Goal: Download file/media

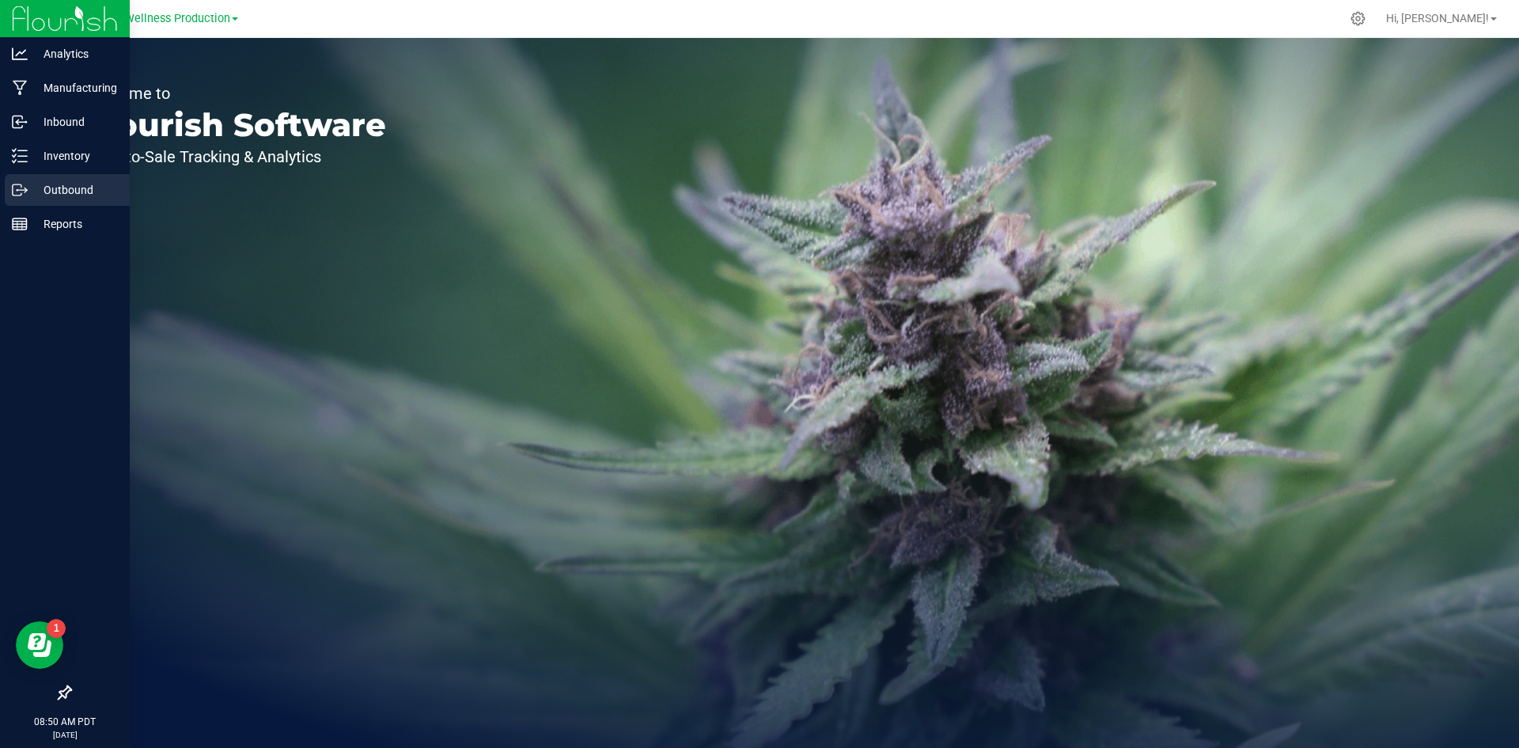
click at [78, 190] on p "Outbound" at bounding box center [75, 189] width 95 height 19
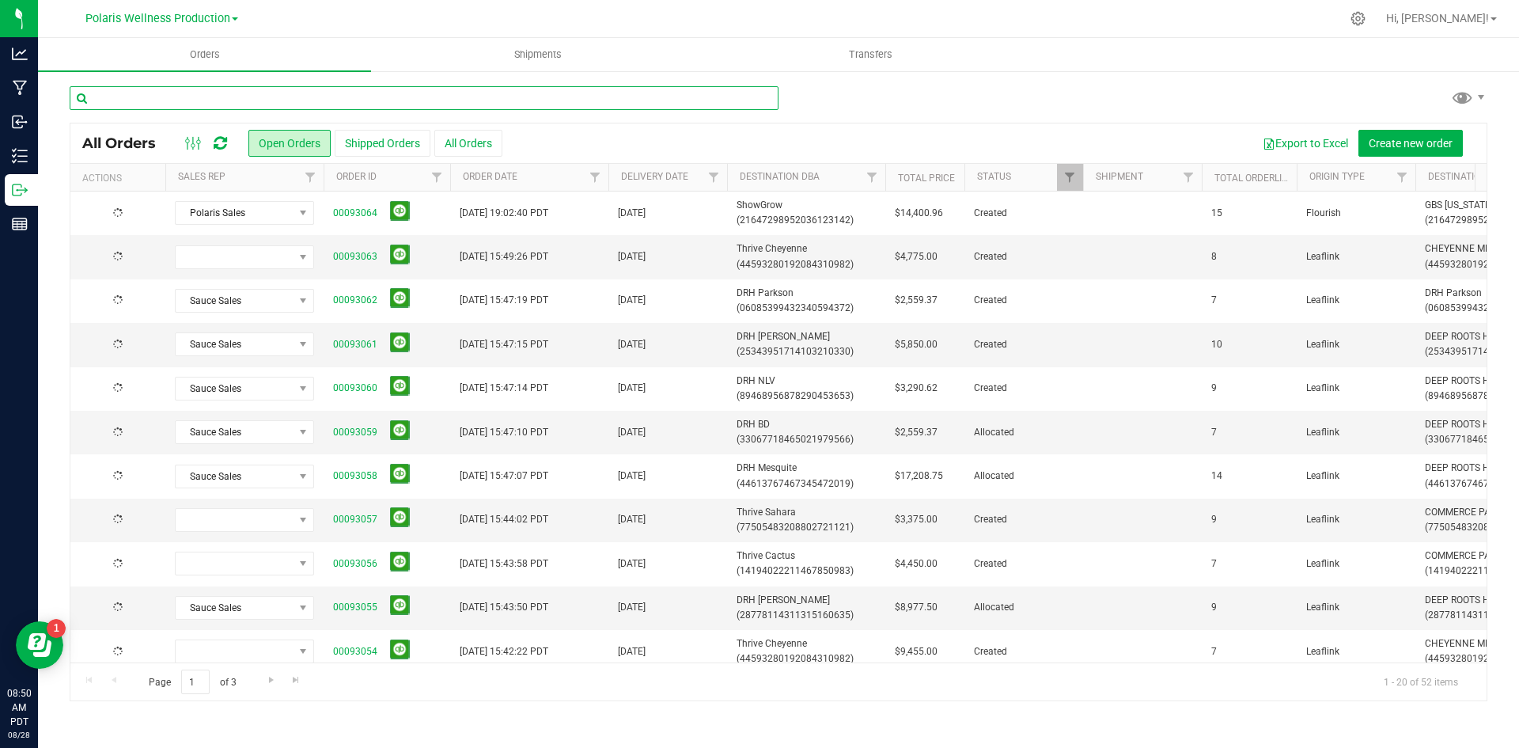
click at [291, 86] on input "text" at bounding box center [424, 98] width 709 height 24
type input "drh"
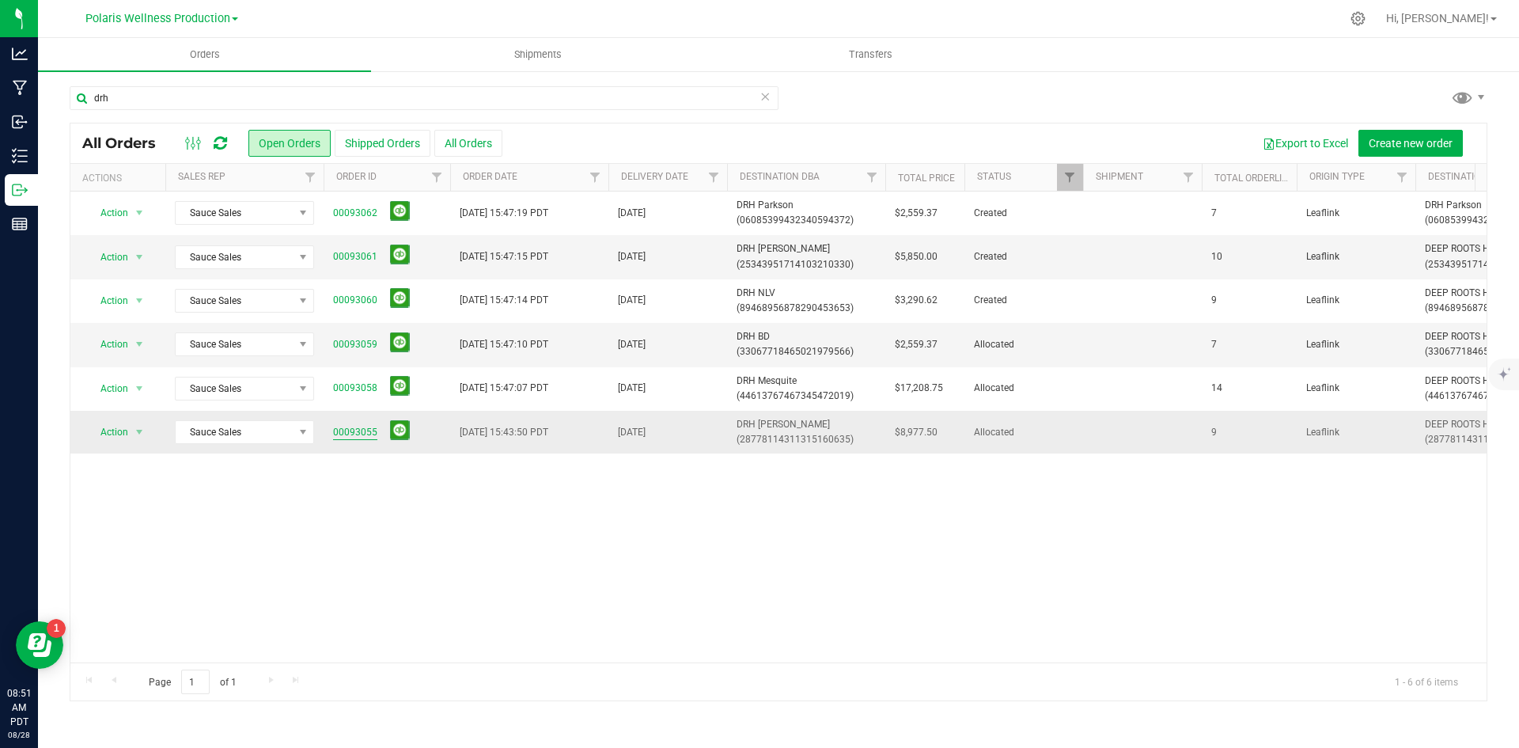
click at [358, 427] on link "00093055" at bounding box center [355, 432] width 44 height 15
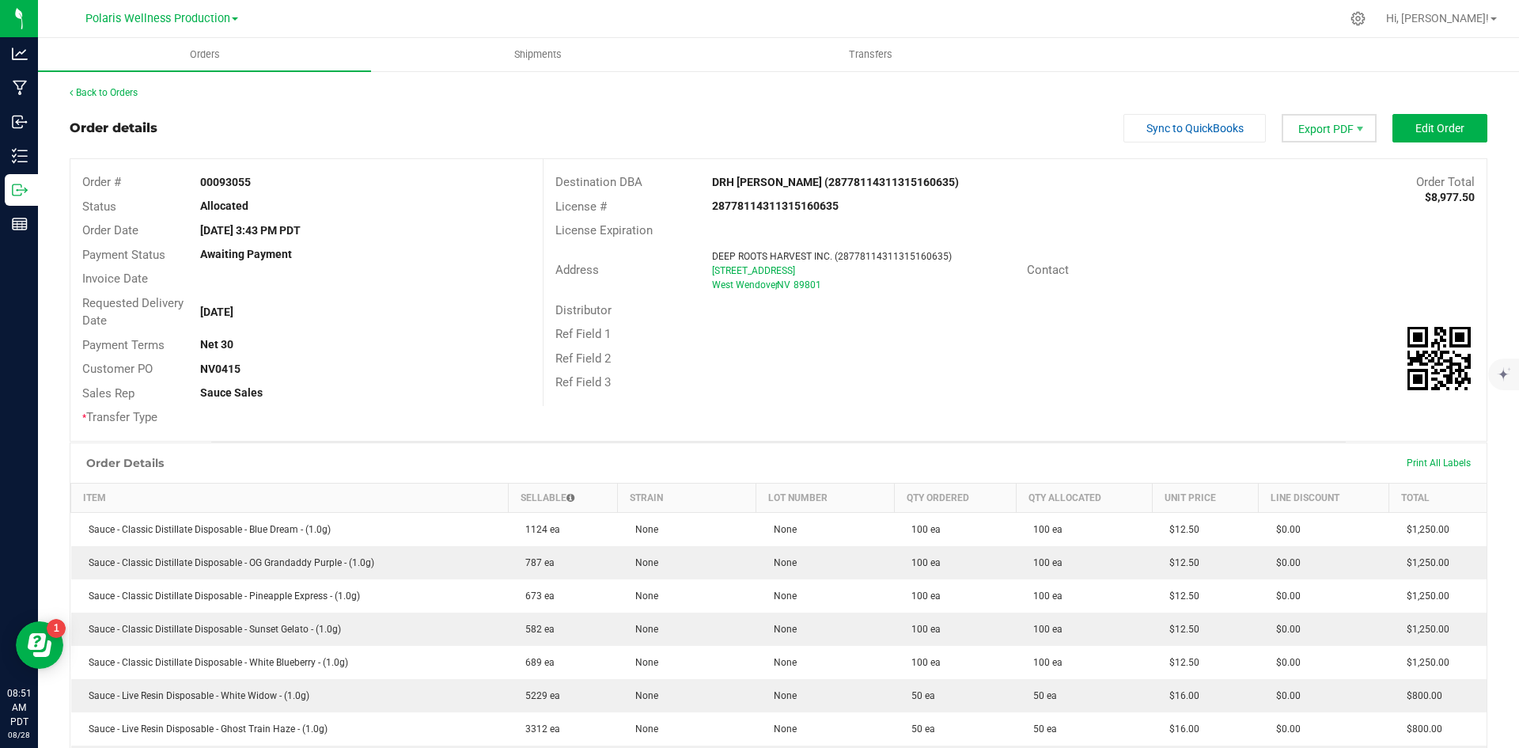
click at [1314, 131] on span "Export PDF" at bounding box center [1329, 128] width 95 height 28
click at [1316, 178] on span "Invoice PDF" at bounding box center [1320, 177] width 98 height 23
click at [1309, 161] on span "Packing List PDF" at bounding box center [1320, 154] width 98 height 23
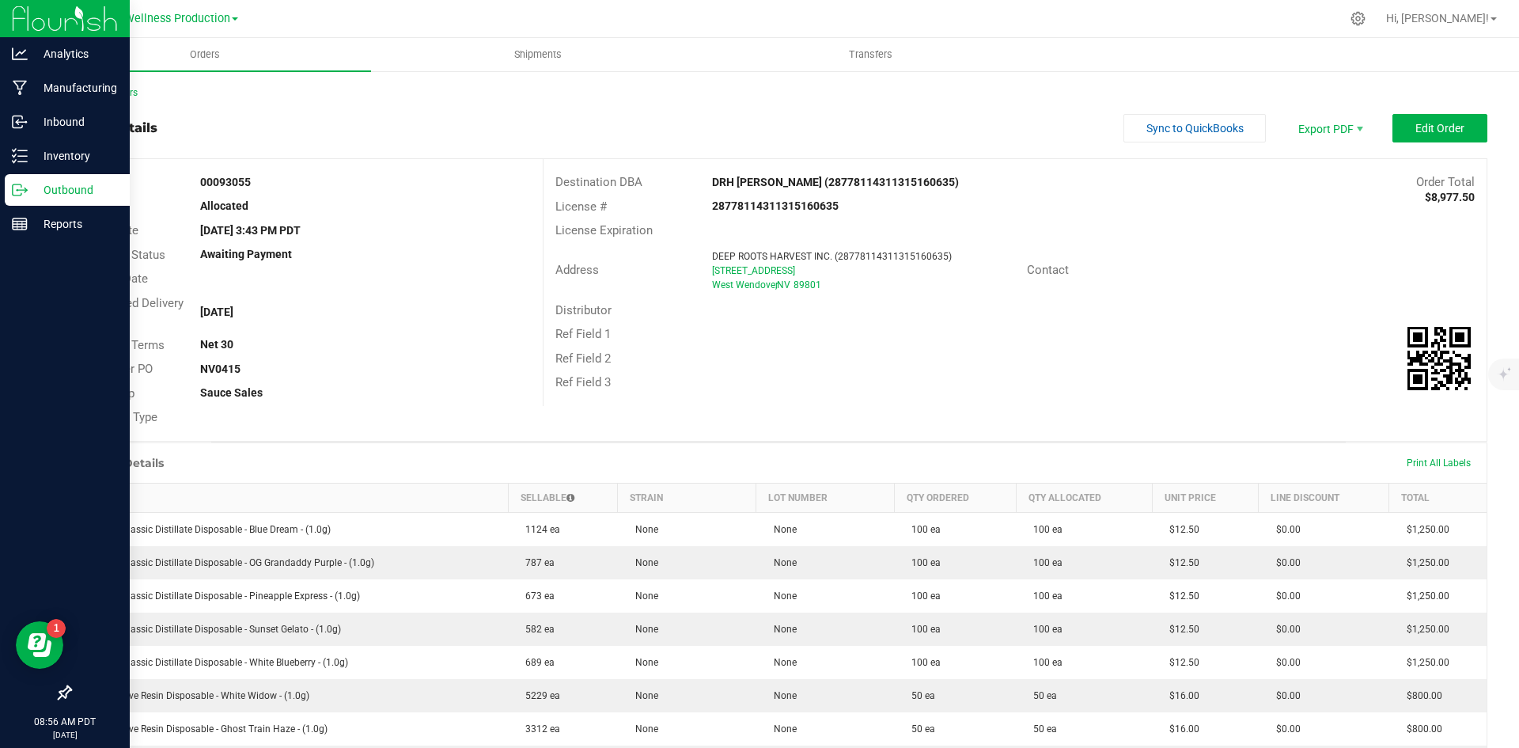
click at [29, 195] on p "Outbound" at bounding box center [75, 189] width 95 height 19
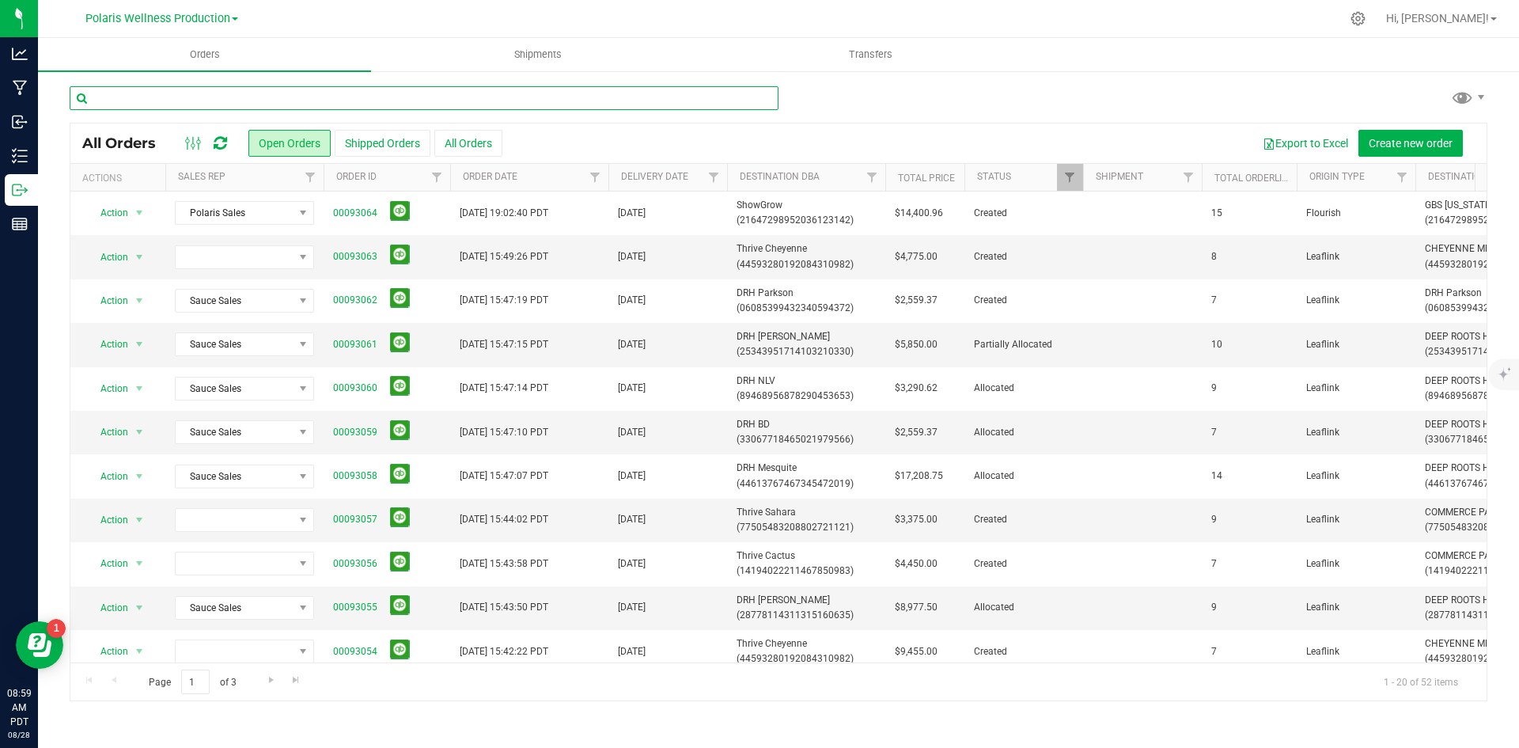
click at [354, 91] on input "text" at bounding box center [424, 98] width 709 height 24
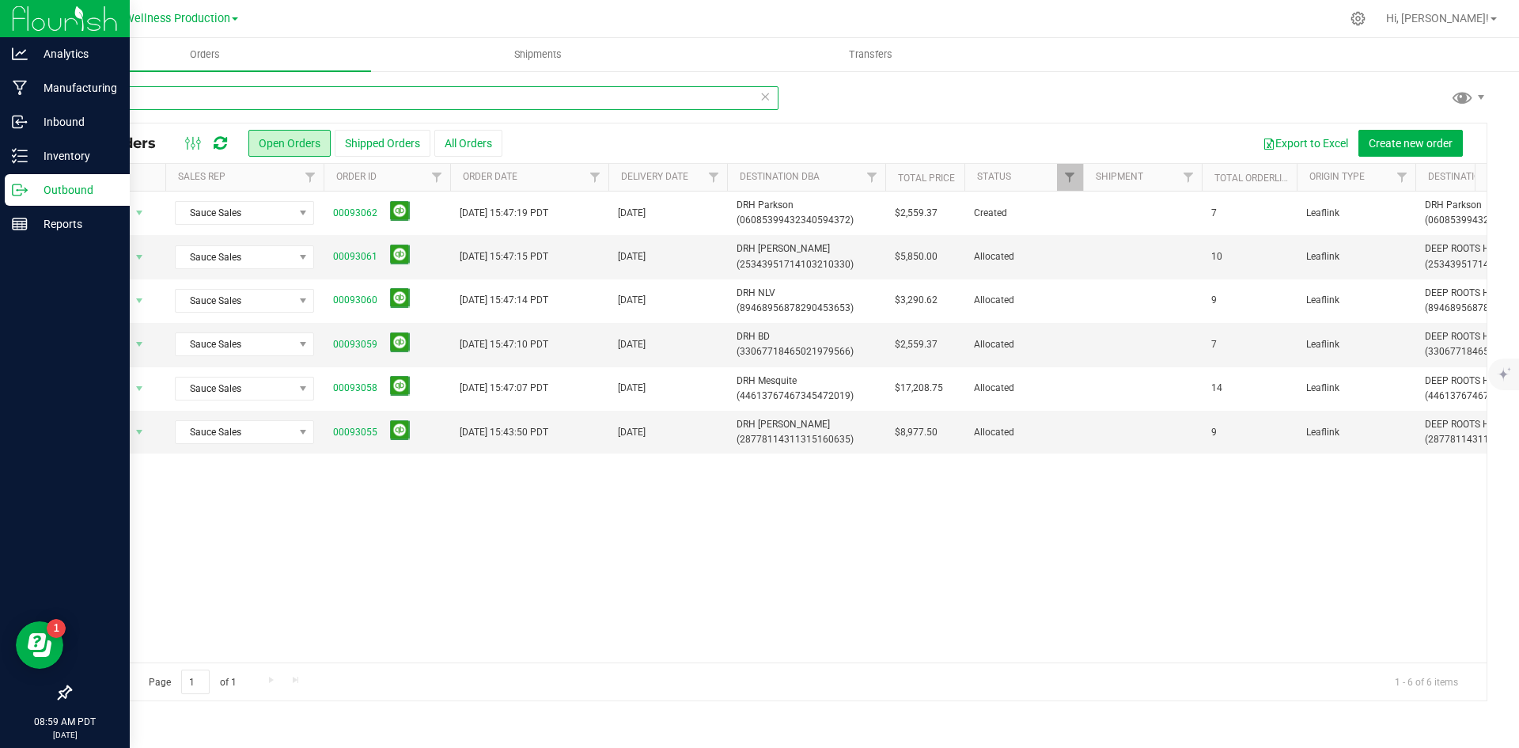
type input "DRH"
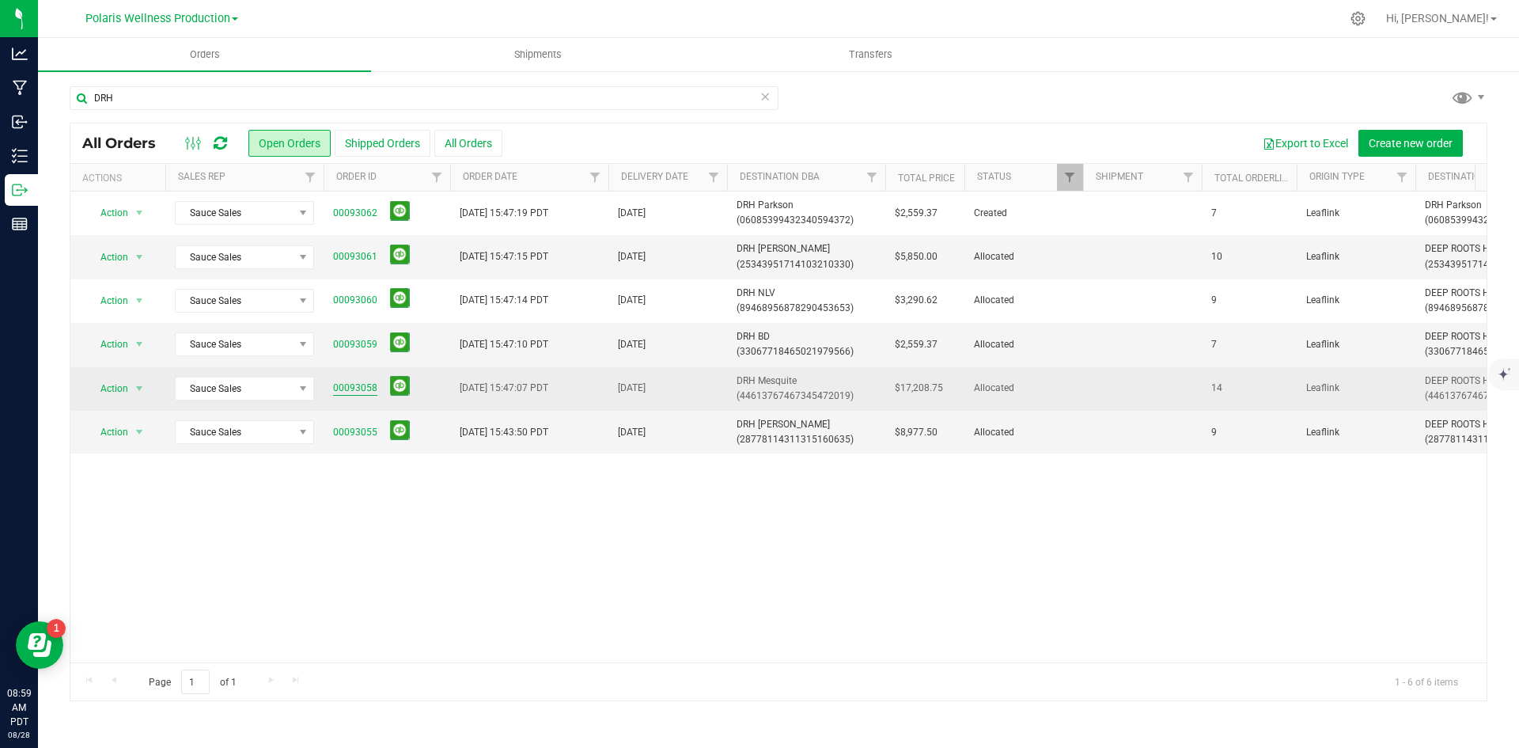
click at [336, 383] on link "00093058" at bounding box center [355, 388] width 44 height 15
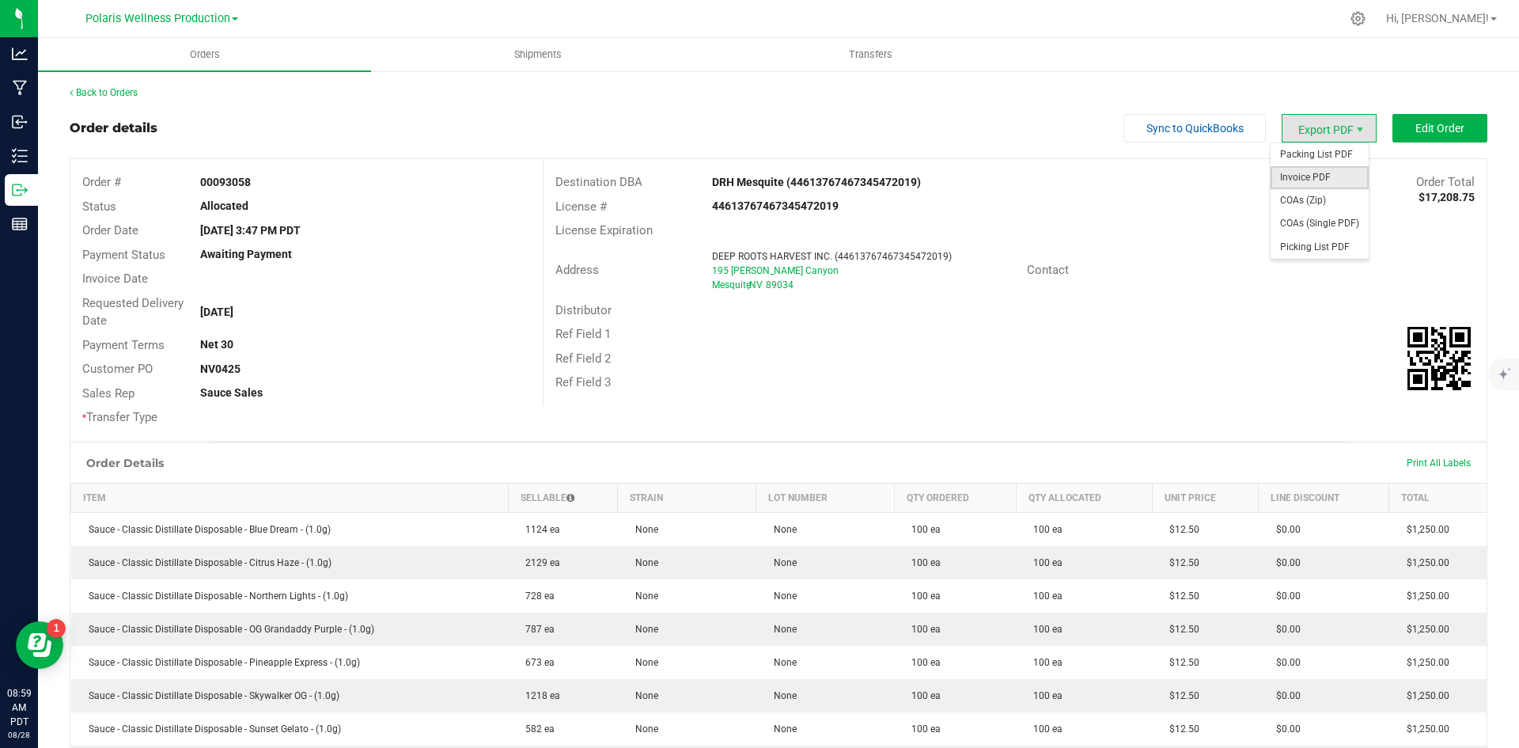
click at [1310, 172] on span "Invoice PDF" at bounding box center [1320, 177] width 98 height 23
click at [1307, 159] on span "Packing List PDF" at bounding box center [1320, 154] width 98 height 23
click at [1310, 156] on span "Packing List PDF" at bounding box center [1320, 154] width 98 height 23
click at [138, 91] on link "Back to Orders" at bounding box center [104, 92] width 68 height 11
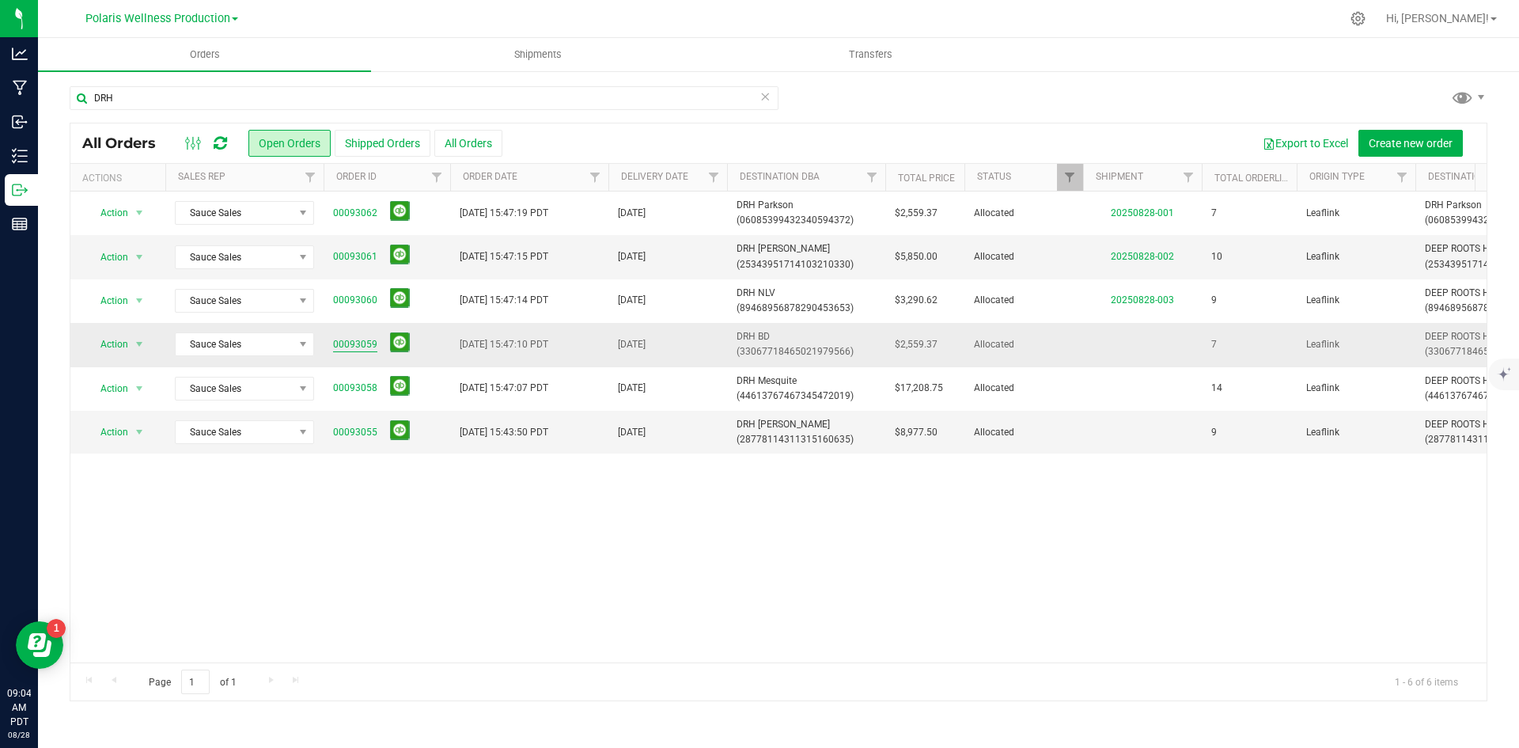
click at [351, 339] on link "00093059" at bounding box center [355, 344] width 44 height 15
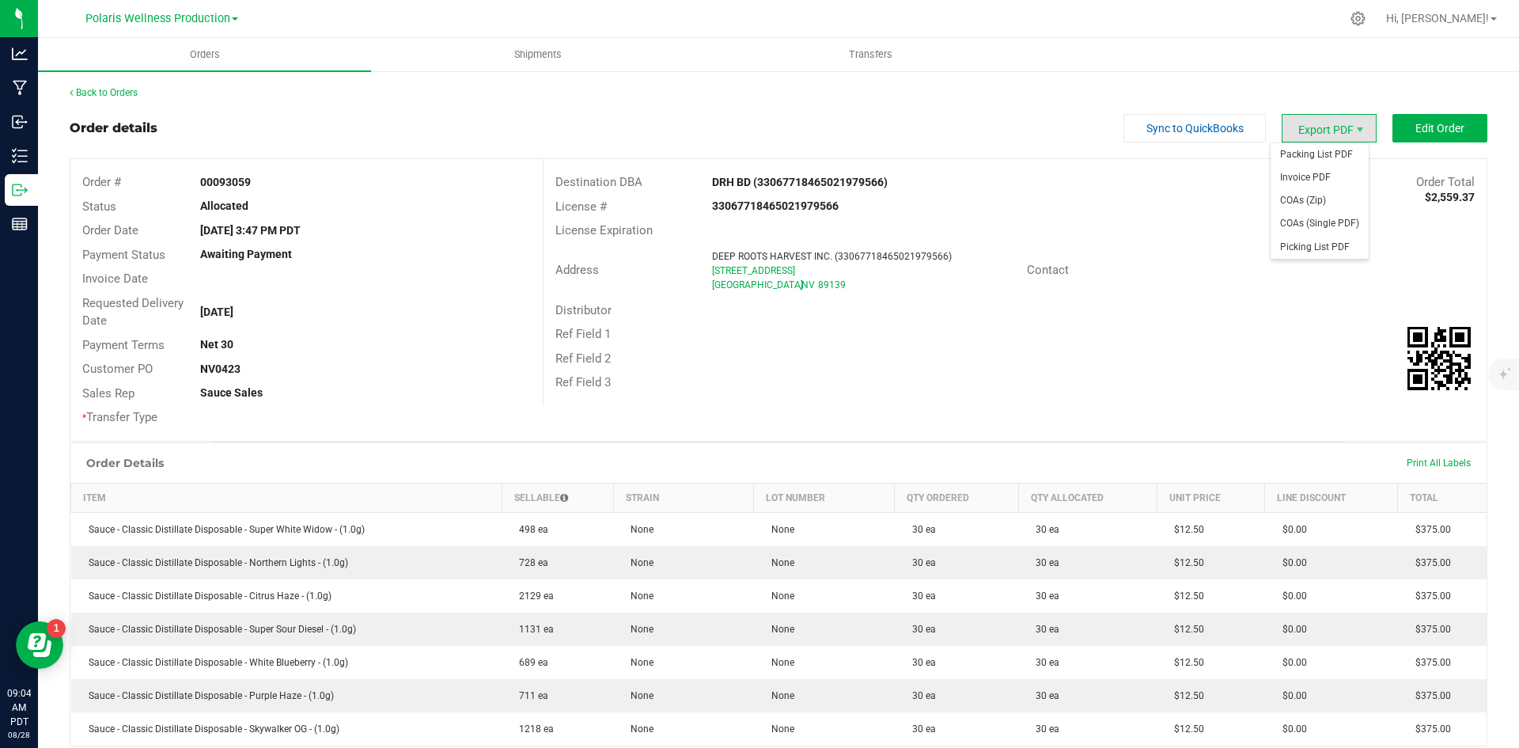
click at [1321, 124] on span "Export PDF" at bounding box center [1329, 128] width 95 height 28
click at [1293, 178] on span "Invoice PDF" at bounding box center [1320, 177] width 98 height 23
click at [1322, 154] on span "Packing List PDF" at bounding box center [1320, 154] width 98 height 23
click at [117, 89] on link "Back to Orders" at bounding box center [104, 92] width 68 height 11
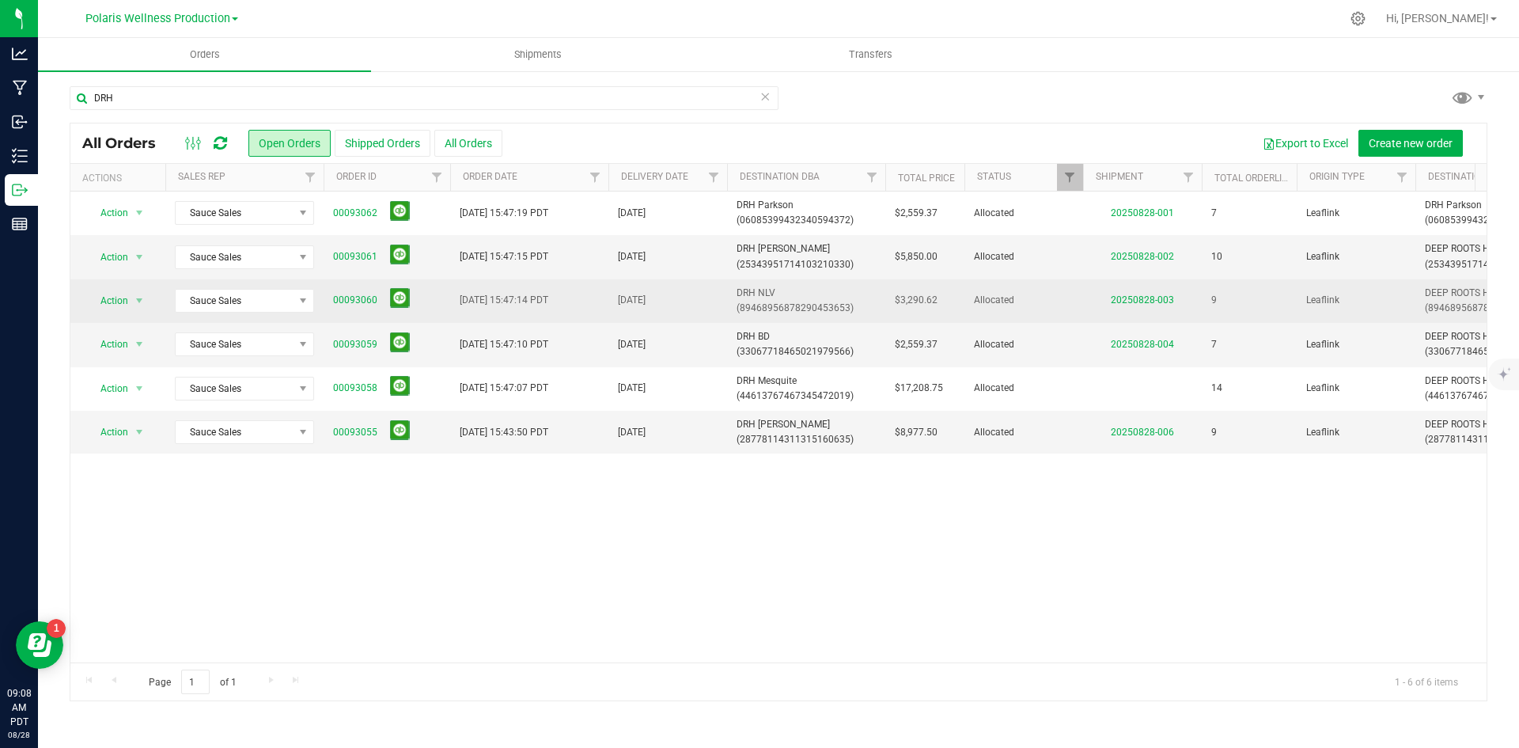
click at [330, 302] on td "00093060" at bounding box center [387, 301] width 127 height 44
click at [358, 296] on link "00093060" at bounding box center [355, 300] width 44 height 15
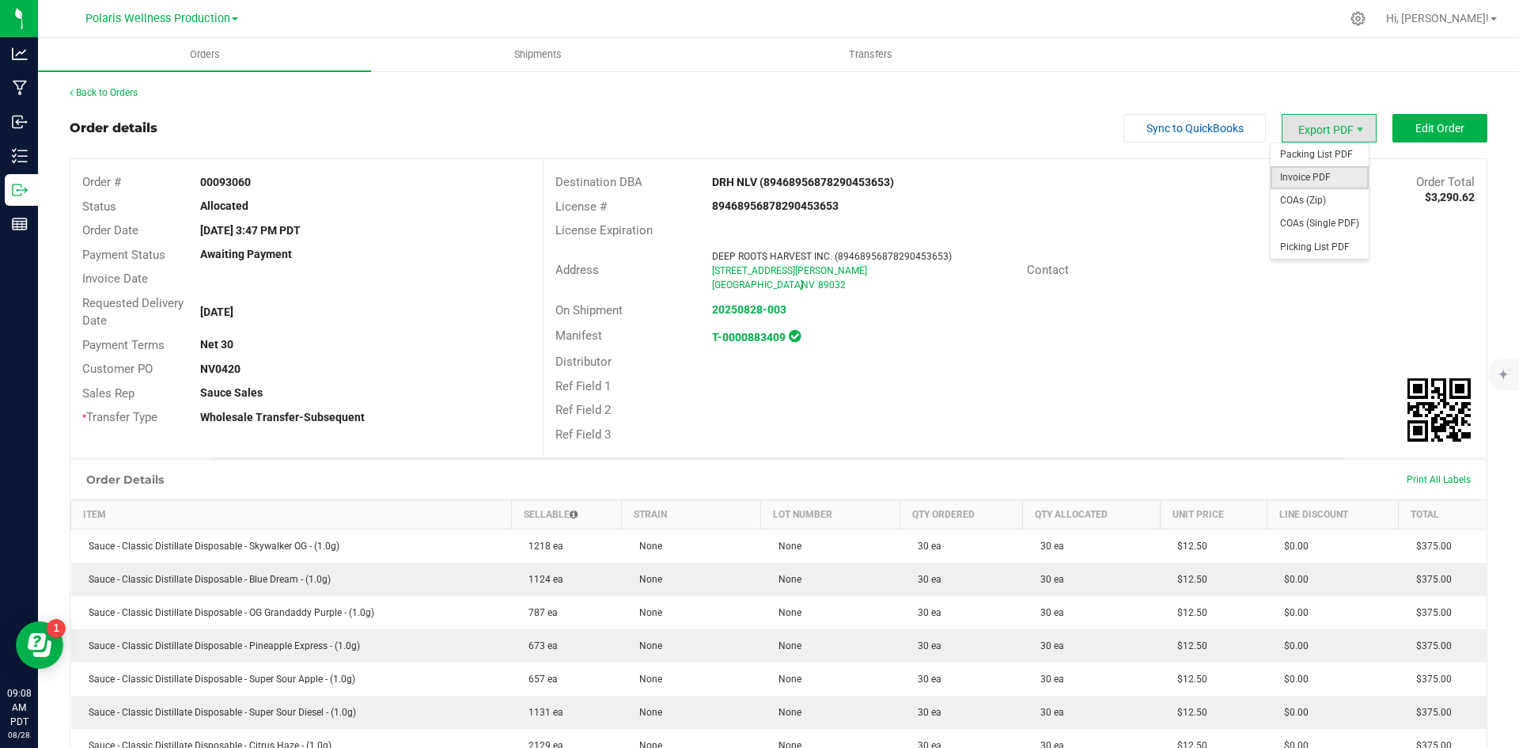
click at [1308, 183] on span "Invoice PDF" at bounding box center [1320, 177] width 98 height 23
click at [1306, 154] on span "Packing List PDF" at bounding box center [1320, 154] width 98 height 23
click at [138, 97] on link "Back to Orders" at bounding box center [104, 92] width 68 height 11
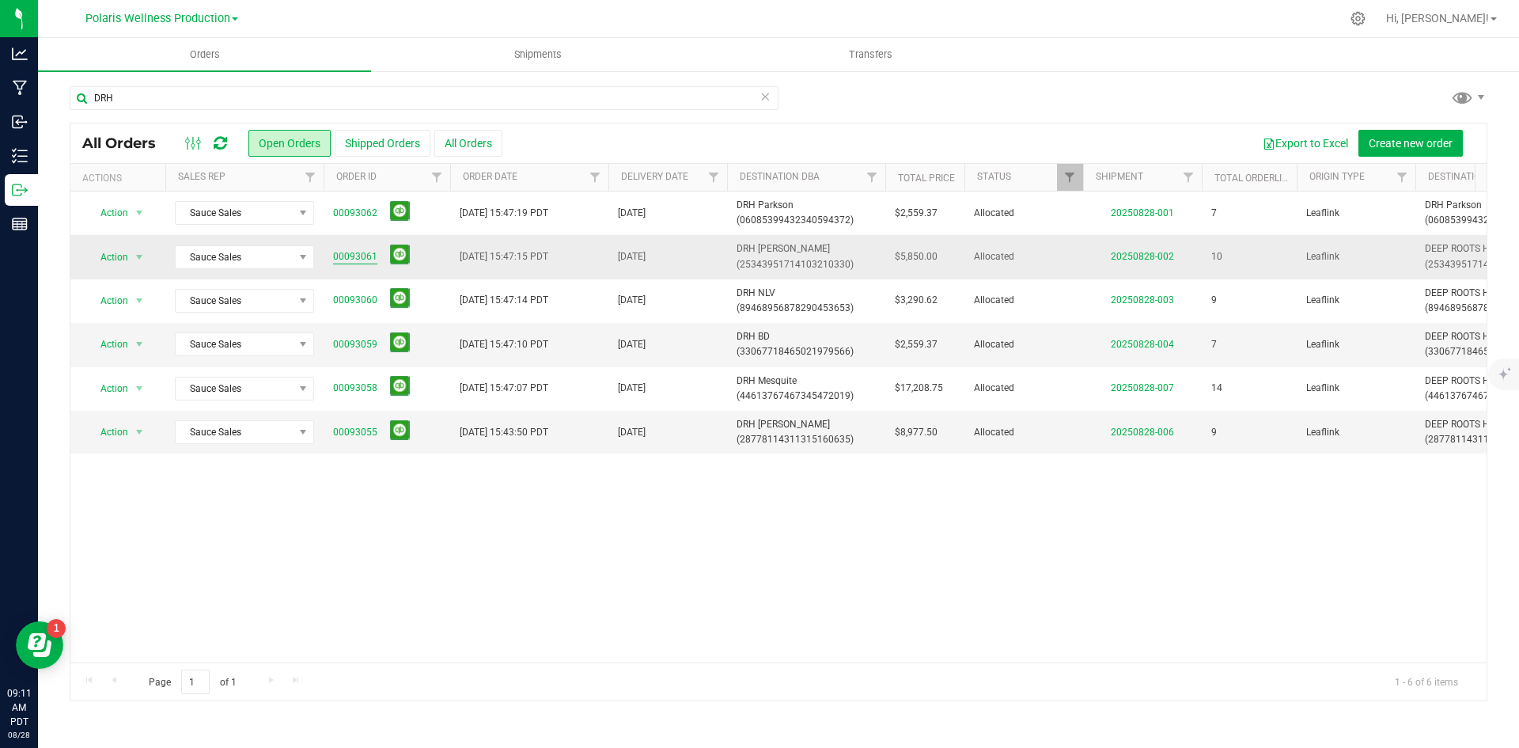
click at [360, 260] on link "00093061" at bounding box center [355, 256] width 44 height 15
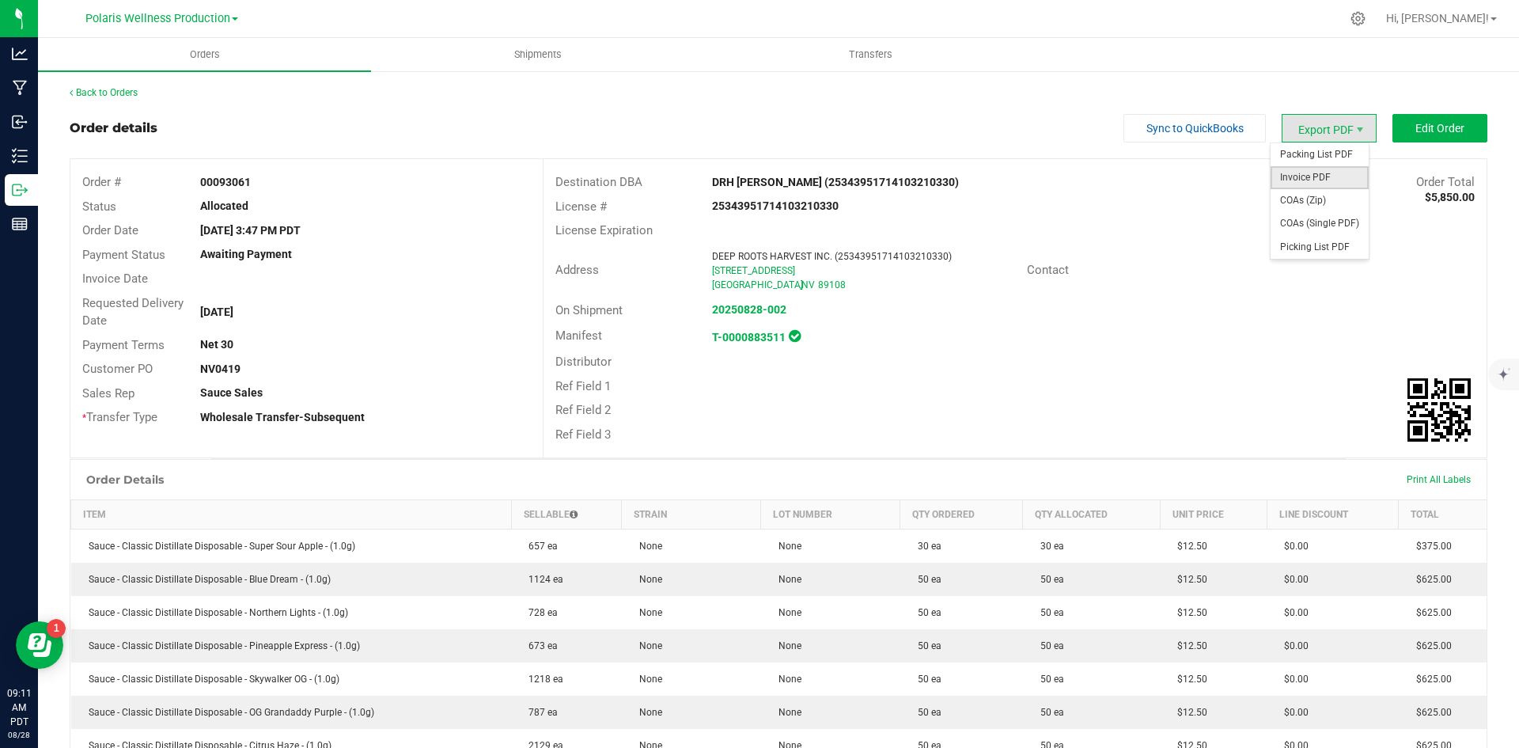
click at [1298, 186] on span "Invoice PDF" at bounding box center [1320, 177] width 98 height 23
click at [1325, 159] on span "Packing List PDF" at bounding box center [1320, 154] width 98 height 23
